Goal: Answer question/provide support: Share knowledge or assist other users

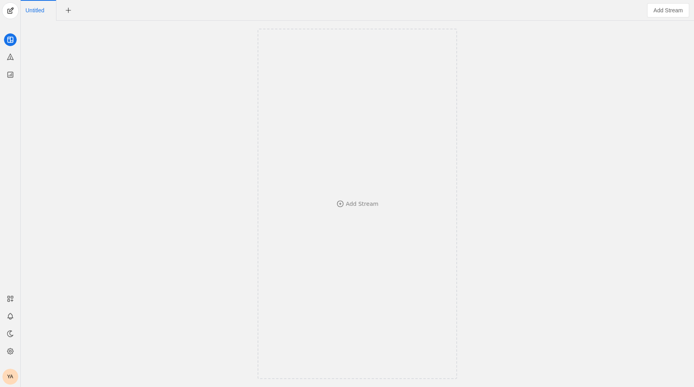
click at [7, 377] on div "YA" at bounding box center [10, 377] width 16 height 16
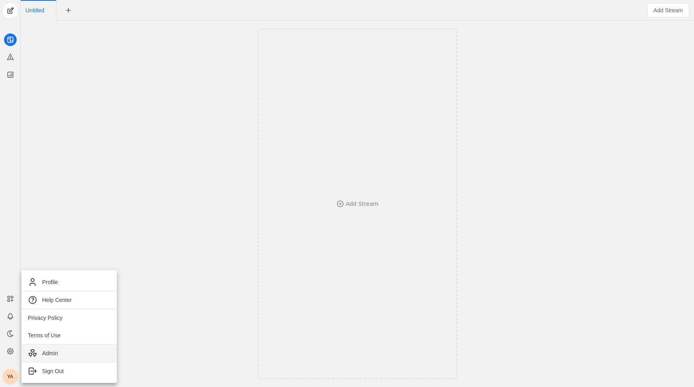
click at [48, 356] on span "Admin" at bounding box center [50, 354] width 16 height 8
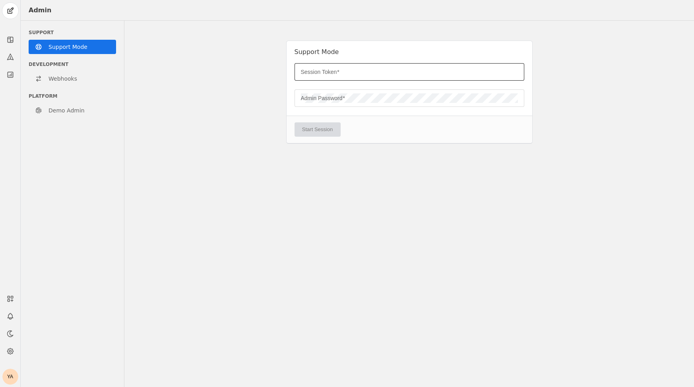
click at [429, 67] on div at bounding box center [409, 71] width 217 height 17
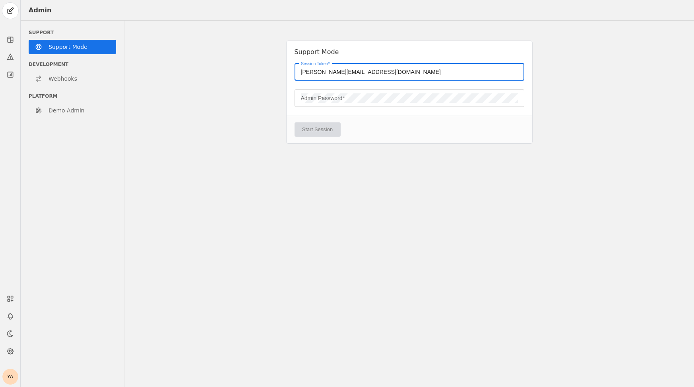
type input "[PERSON_NAME][EMAIL_ADDRESS][DOMAIN_NAME]"
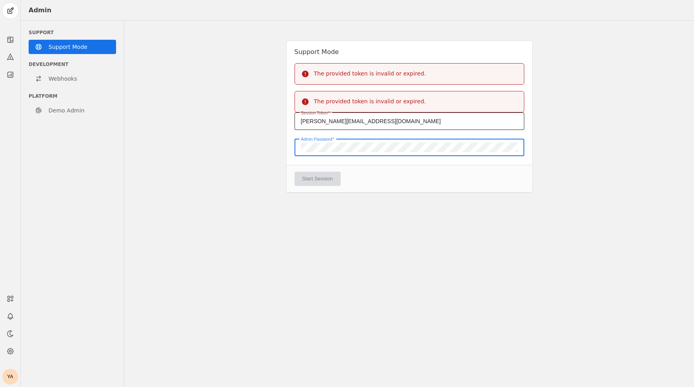
click at [400, 127] on div "[PERSON_NAME][EMAIL_ADDRESS][DOMAIN_NAME]" at bounding box center [409, 121] width 217 height 17
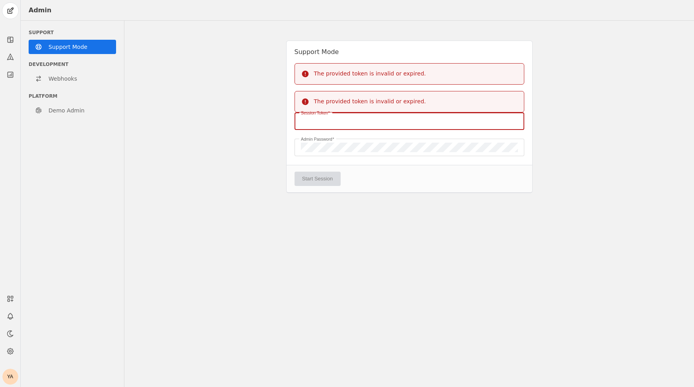
paste input "84GZ0M2LBEXFH4A7WQZFDHYGNS75VA6H"
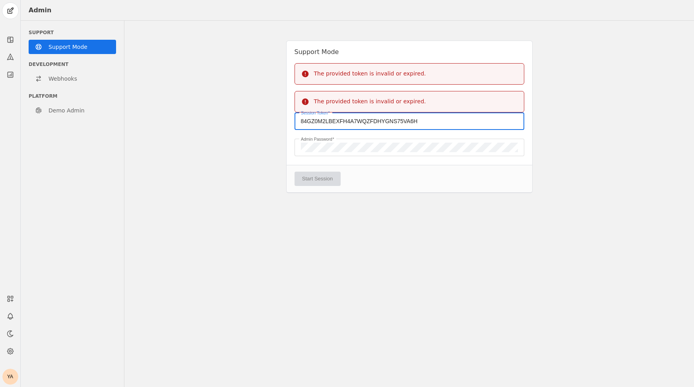
type input "84GZ0M2LBEXFH4A7WQZFDHYGNS75VA6H"
click at [412, 179] on div "Start Session" at bounding box center [410, 178] width 246 height 27
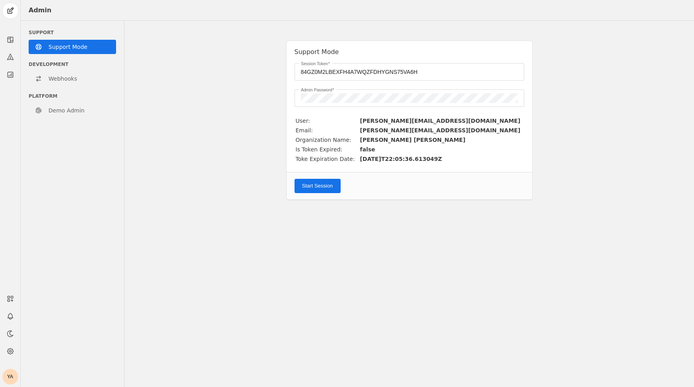
click at [324, 187] on span "Start Session" at bounding box center [317, 186] width 31 height 8
